Goal: Task Accomplishment & Management: Use online tool/utility

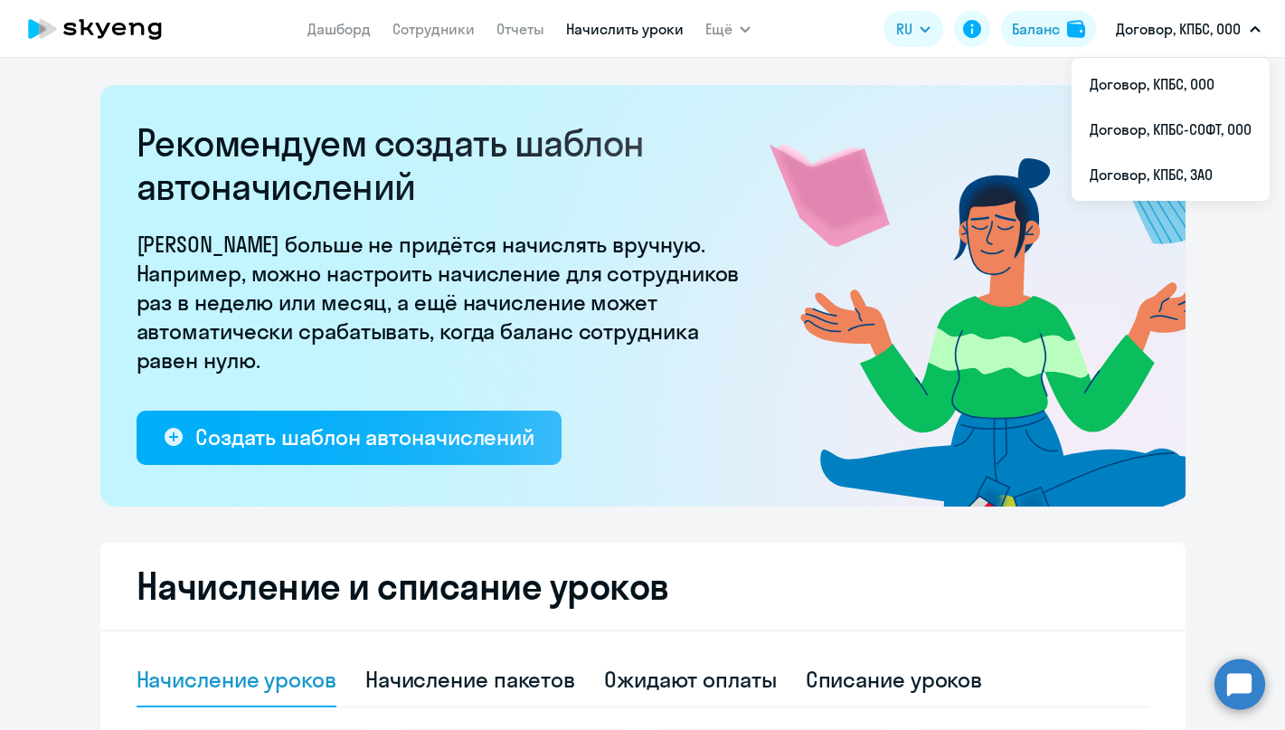
select select "10"
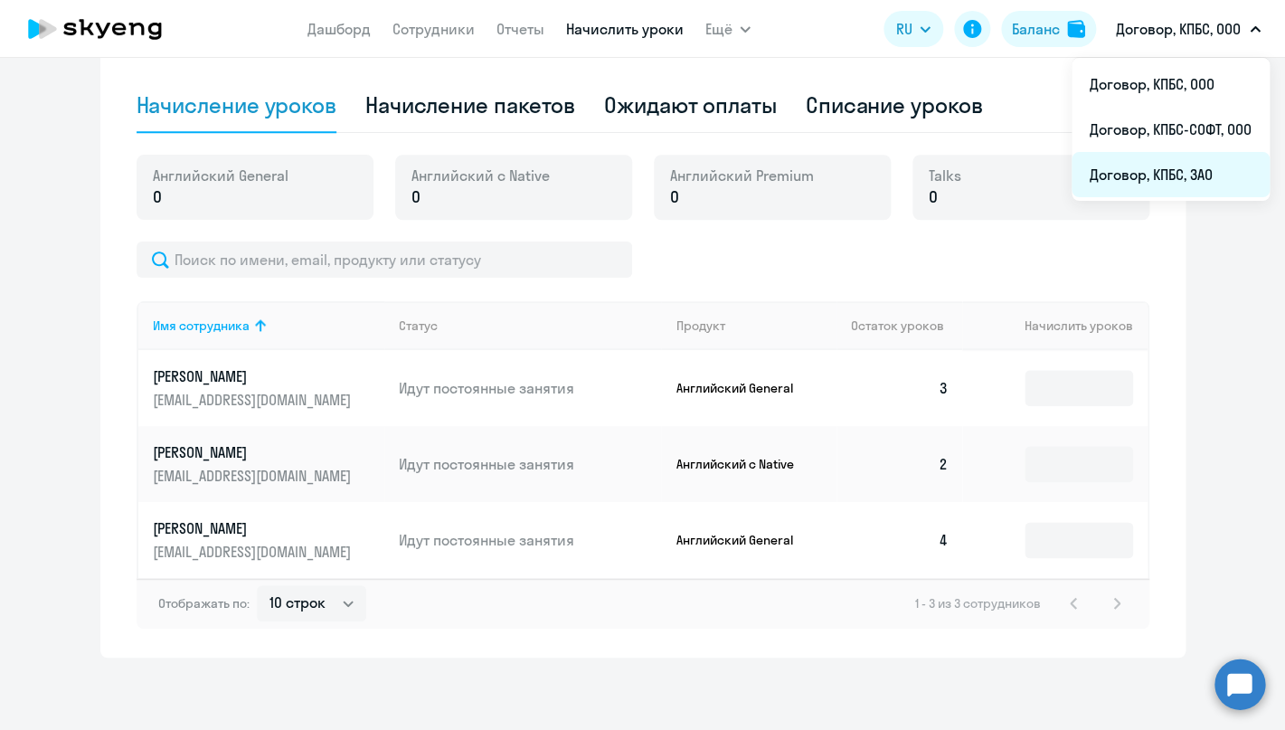
click at [1177, 173] on li "Договор, КПБС, ЗАО" at bounding box center [1171, 174] width 198 height 45
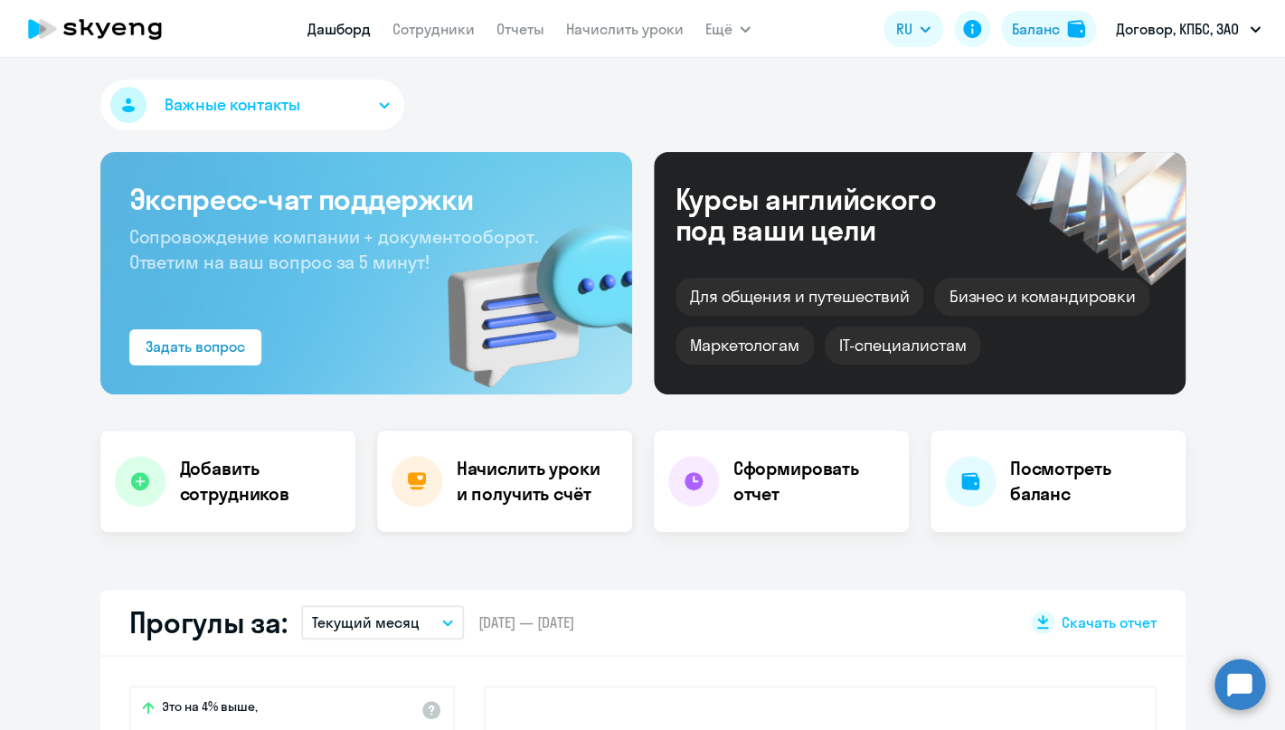
click at [466, 479] on h4 "Начислить уроки и получить счёт" at bounding box center [535, 481] width 157 height 51
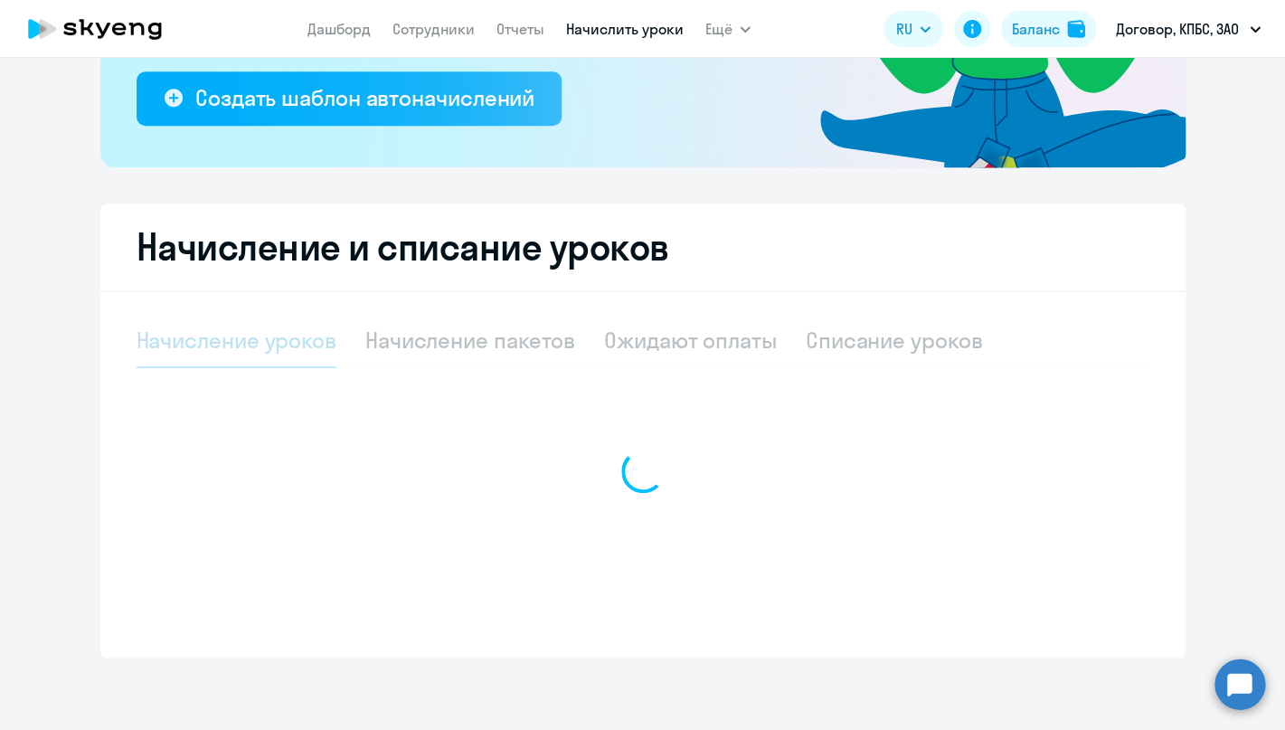
select select "10"
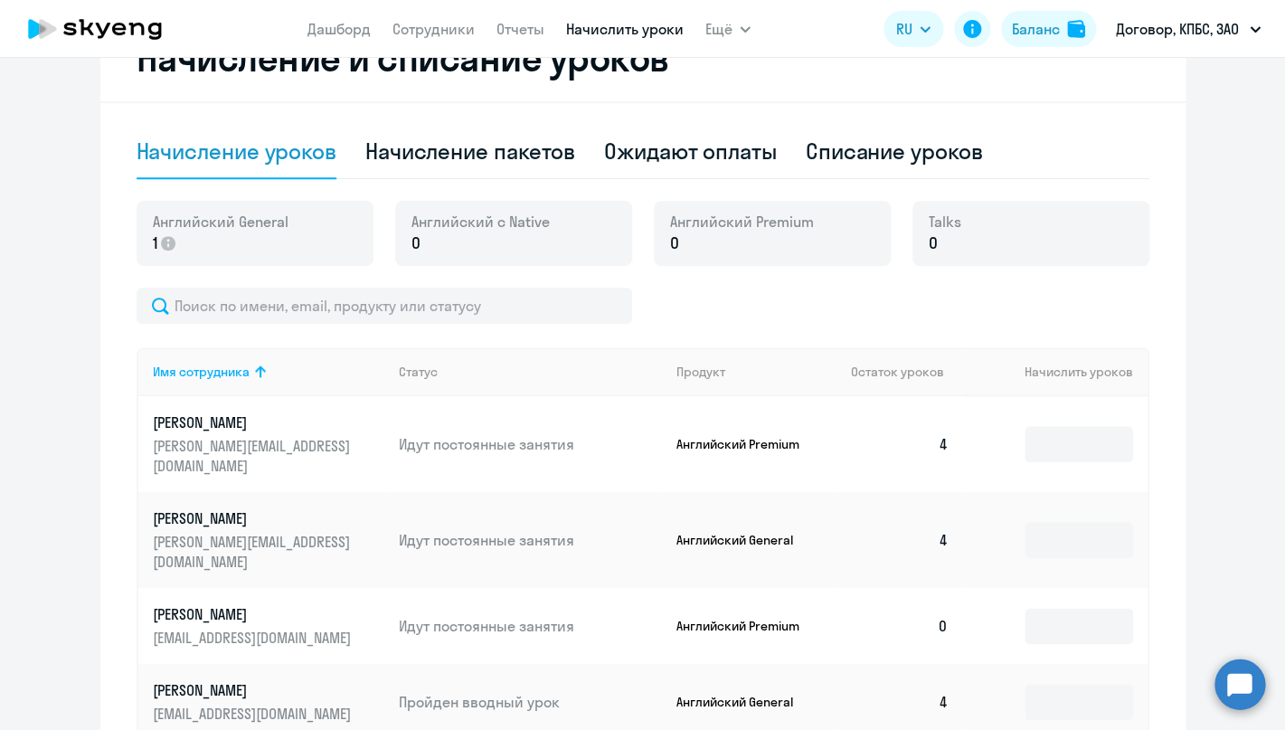
scroll to position [344, 0]
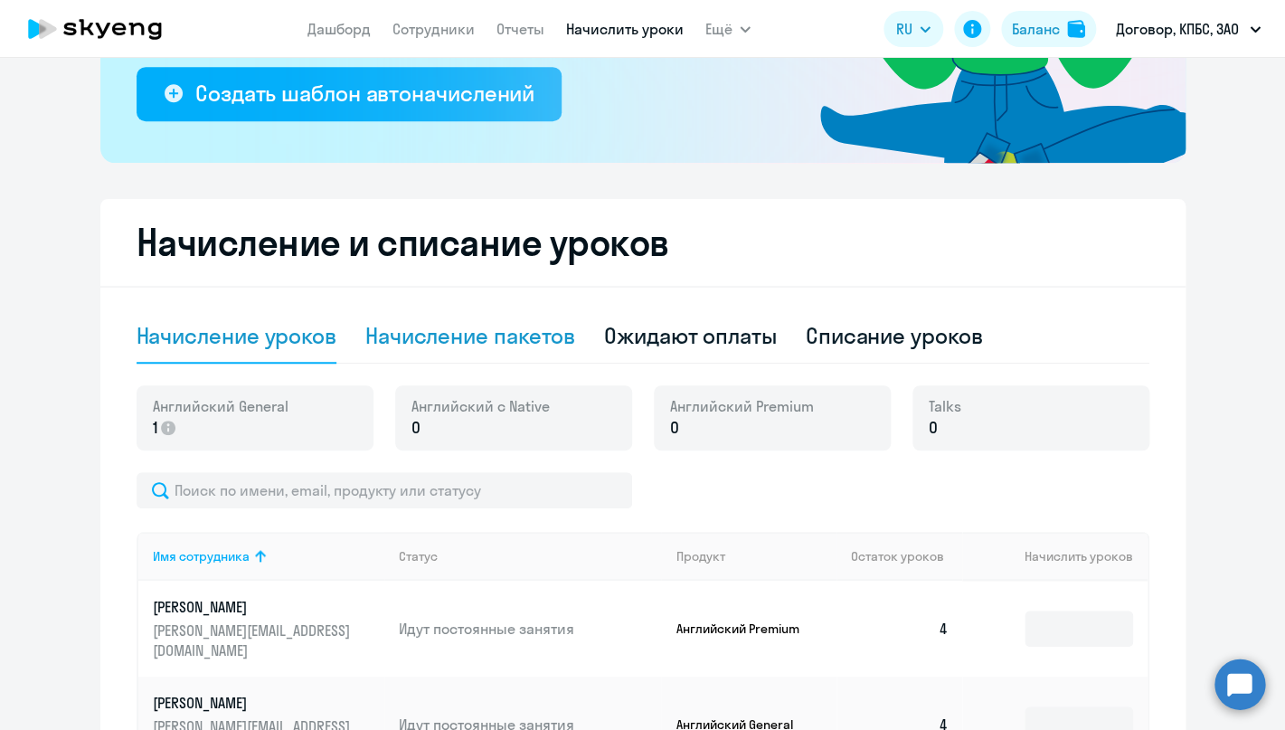
click at [431, 349] on div "Начисление пакетов" at bounding box center [470, 335] width 210 height 29
select select "10"
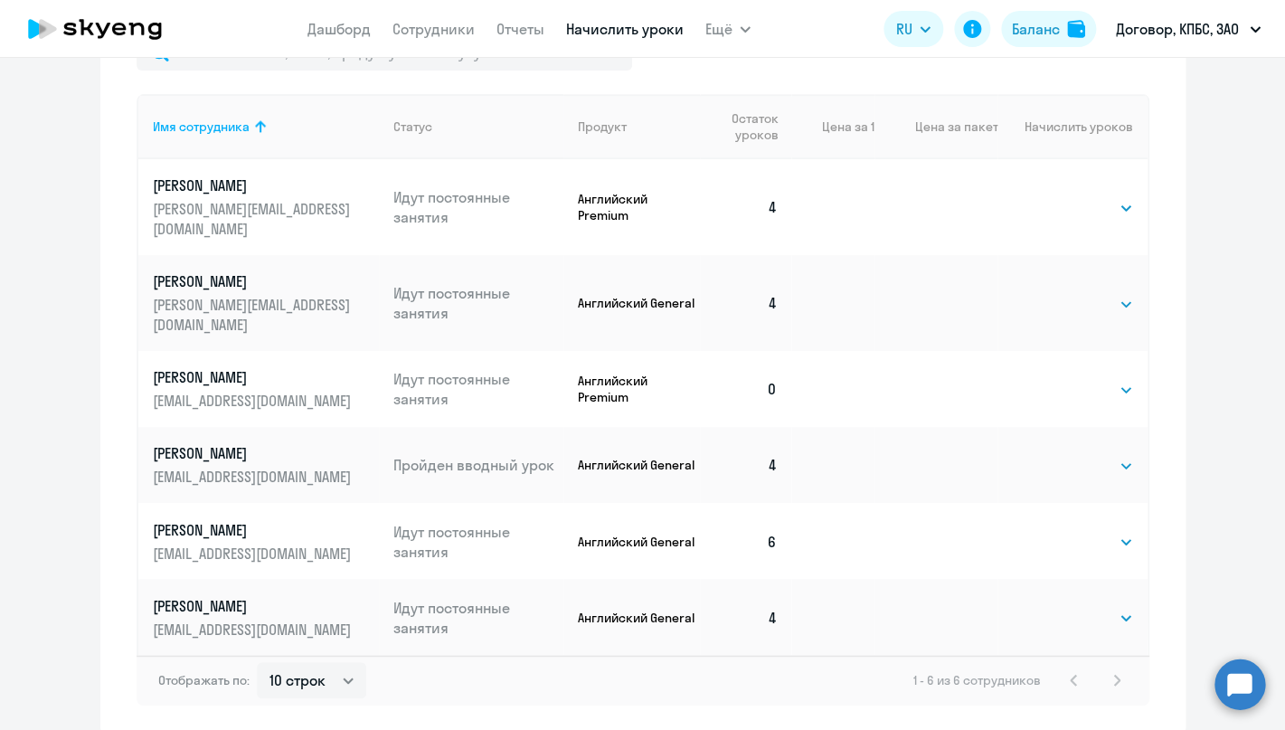
scroll to position [877, 0]
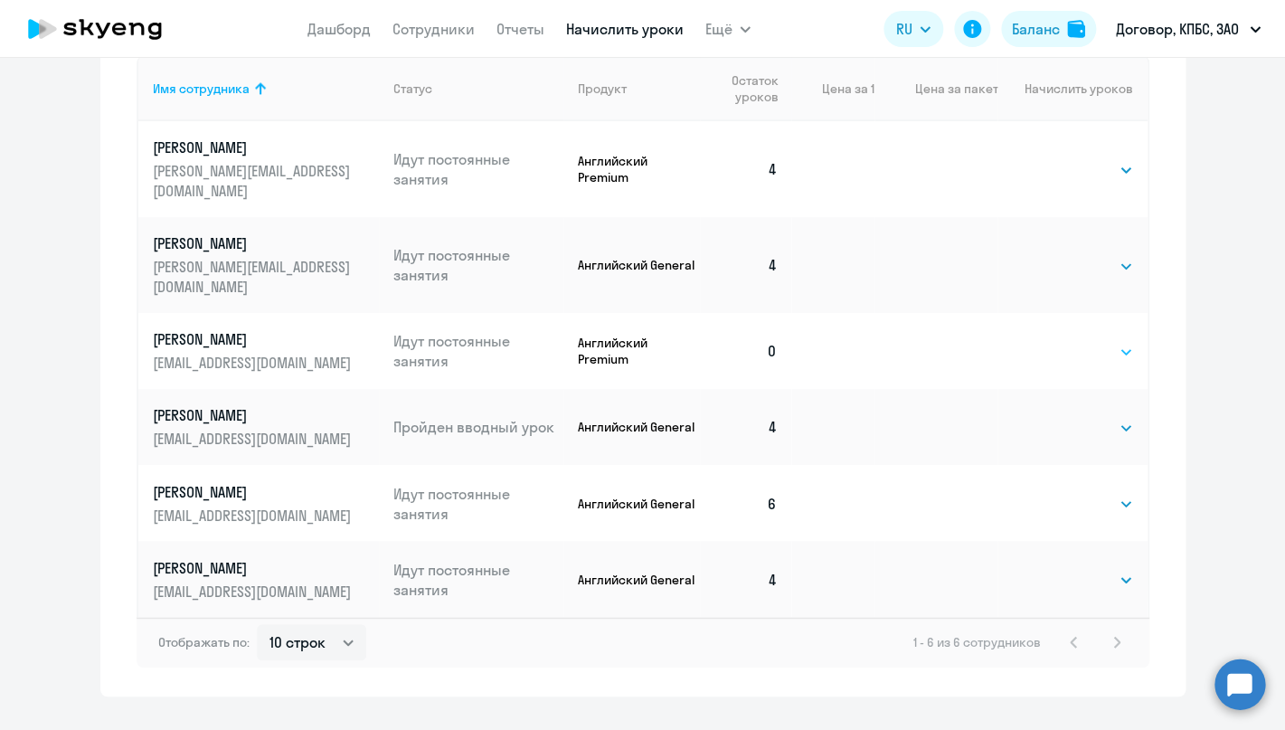
select select "4"
click option "4" at bounding box center [0, 0] width 0 height 0
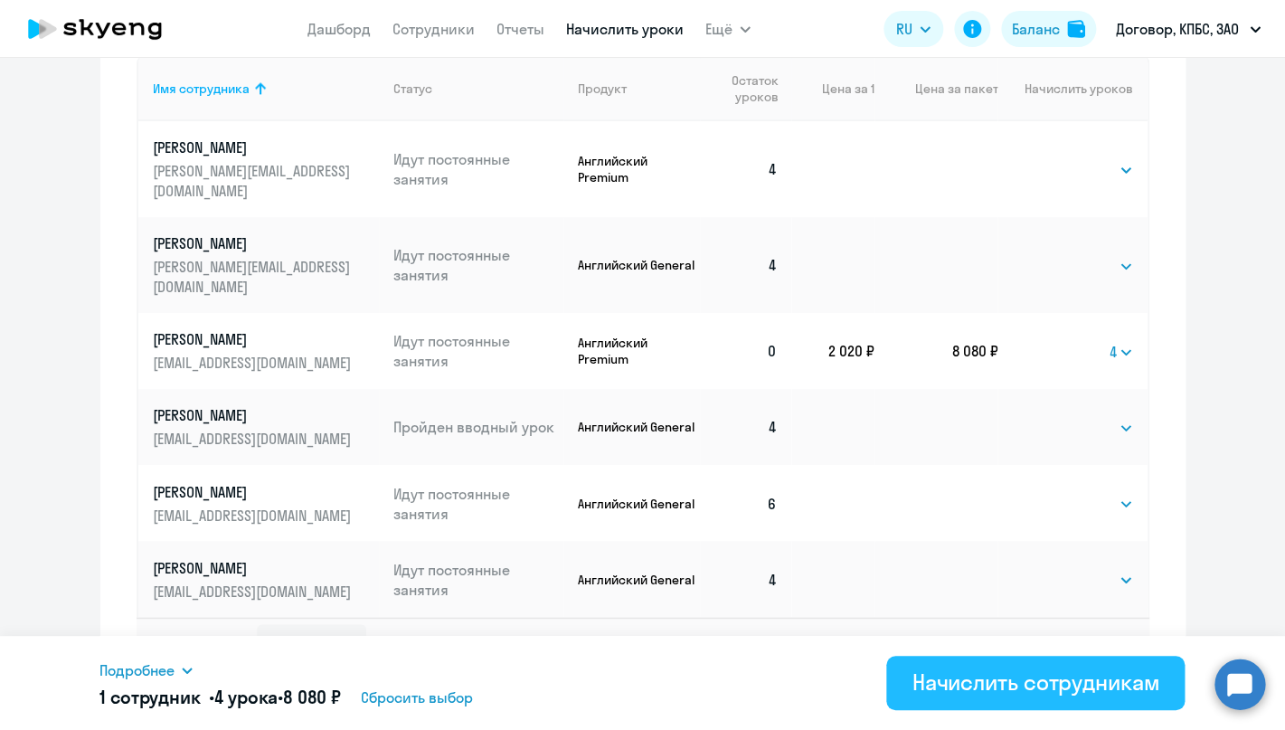
click at [1049, 672] on div "Начислить сотрудникам" at bounding box center [1035, 681] width 248 height 29
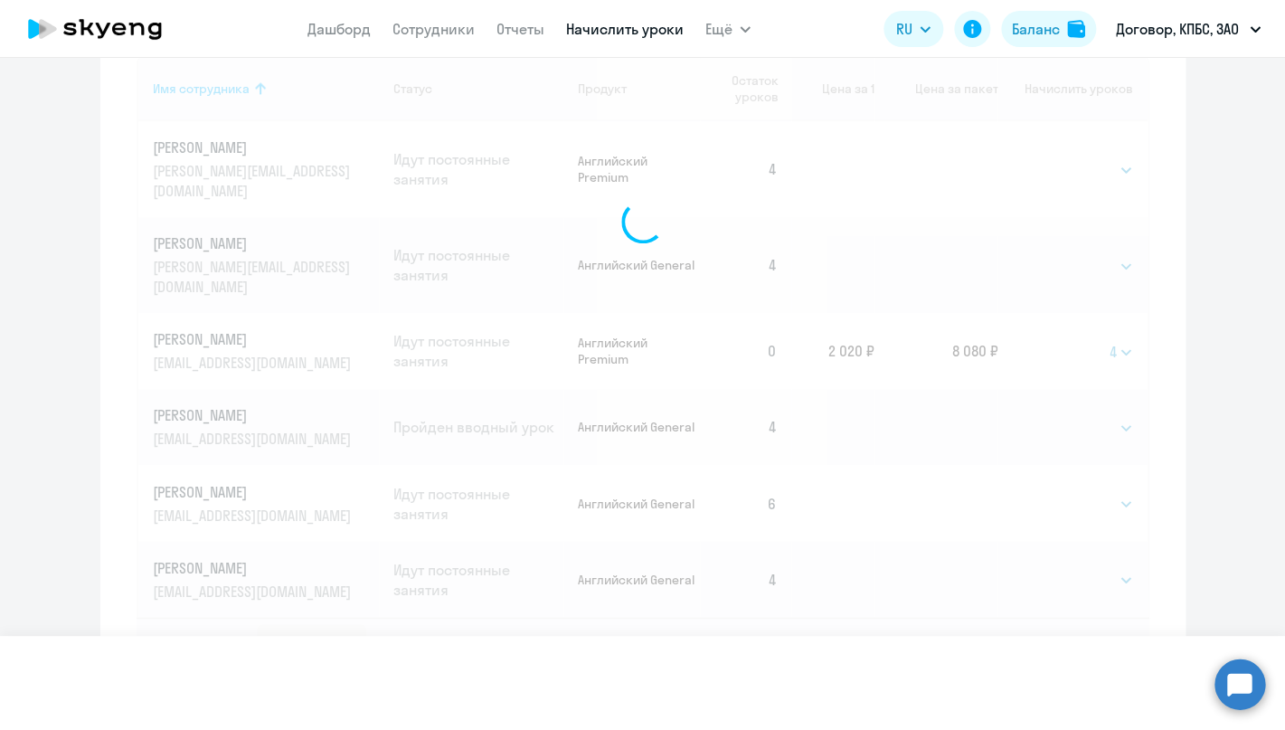
select select
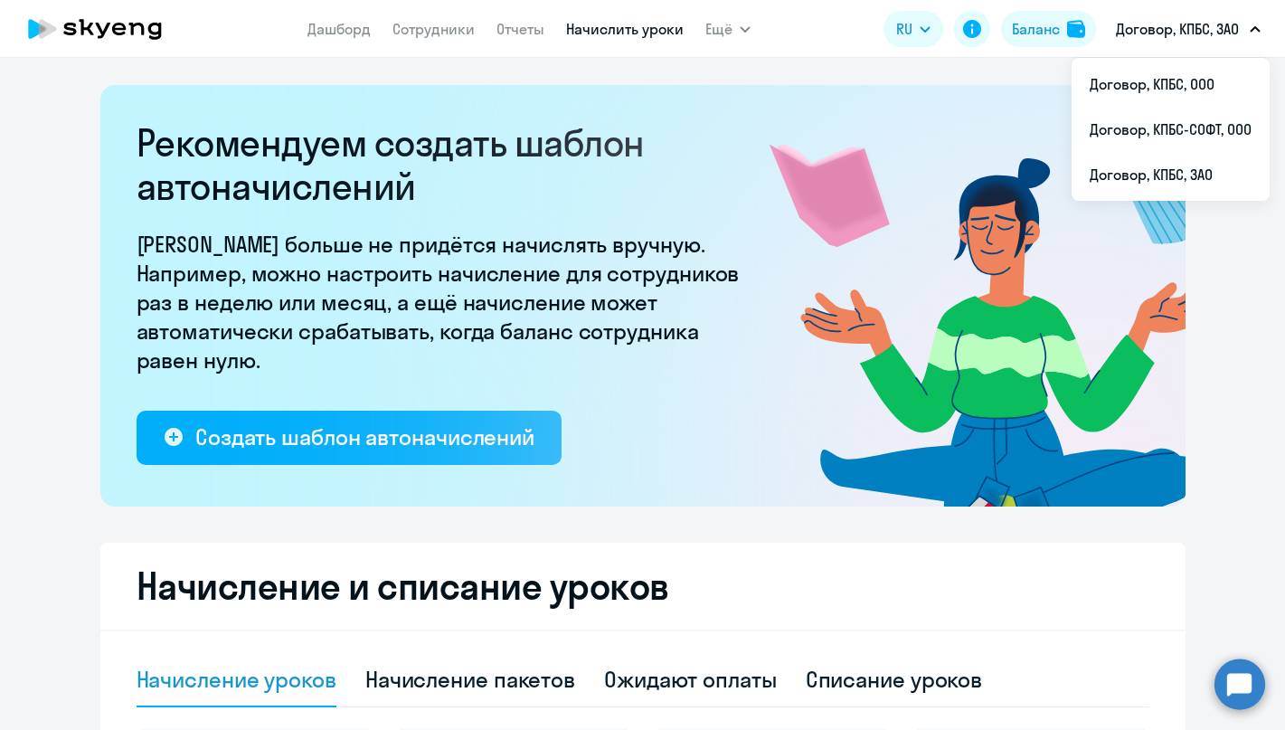
select select "10"
